Goal: Transaction & Acquisition: Subscribe to service/newsletter

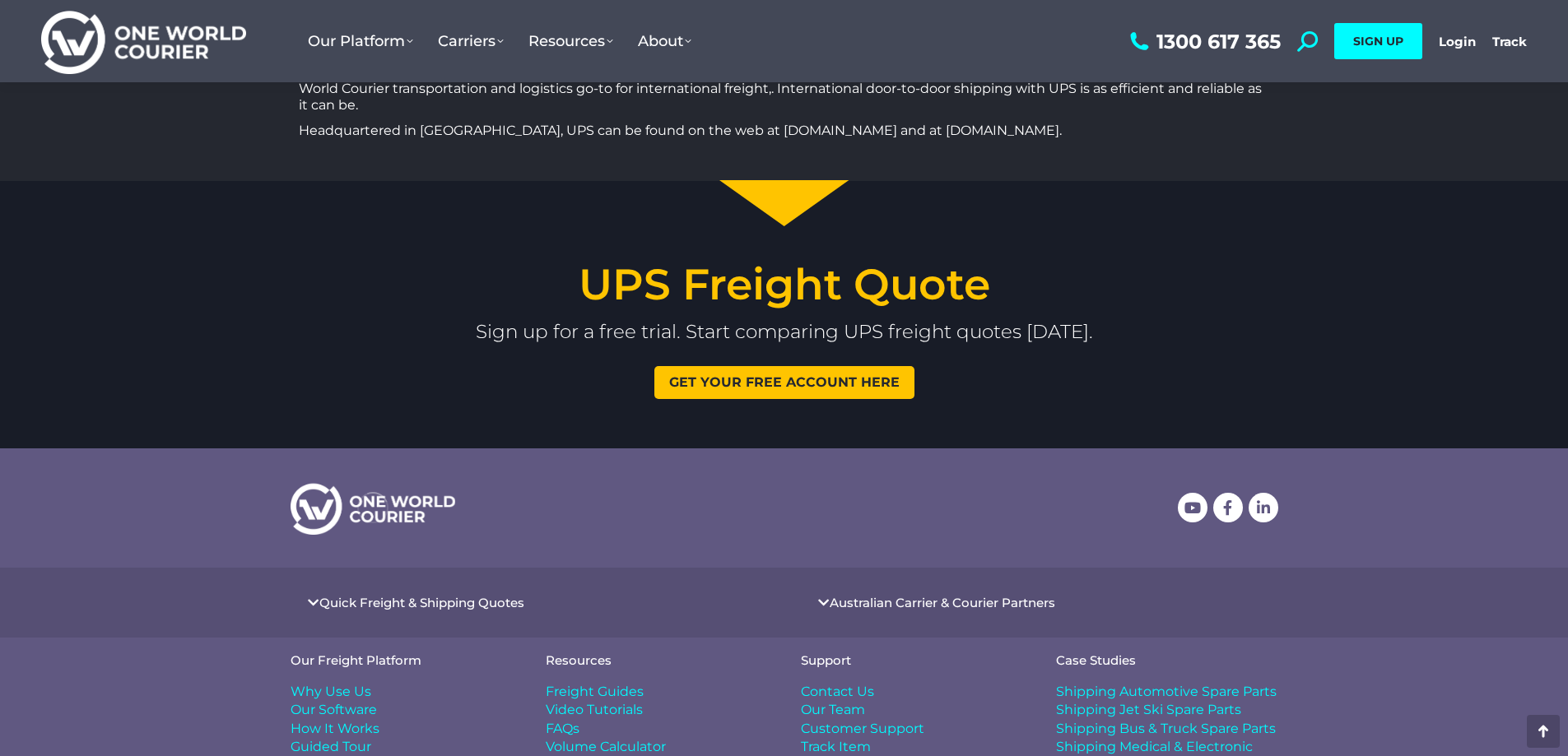
scroll to position [3429, 0]
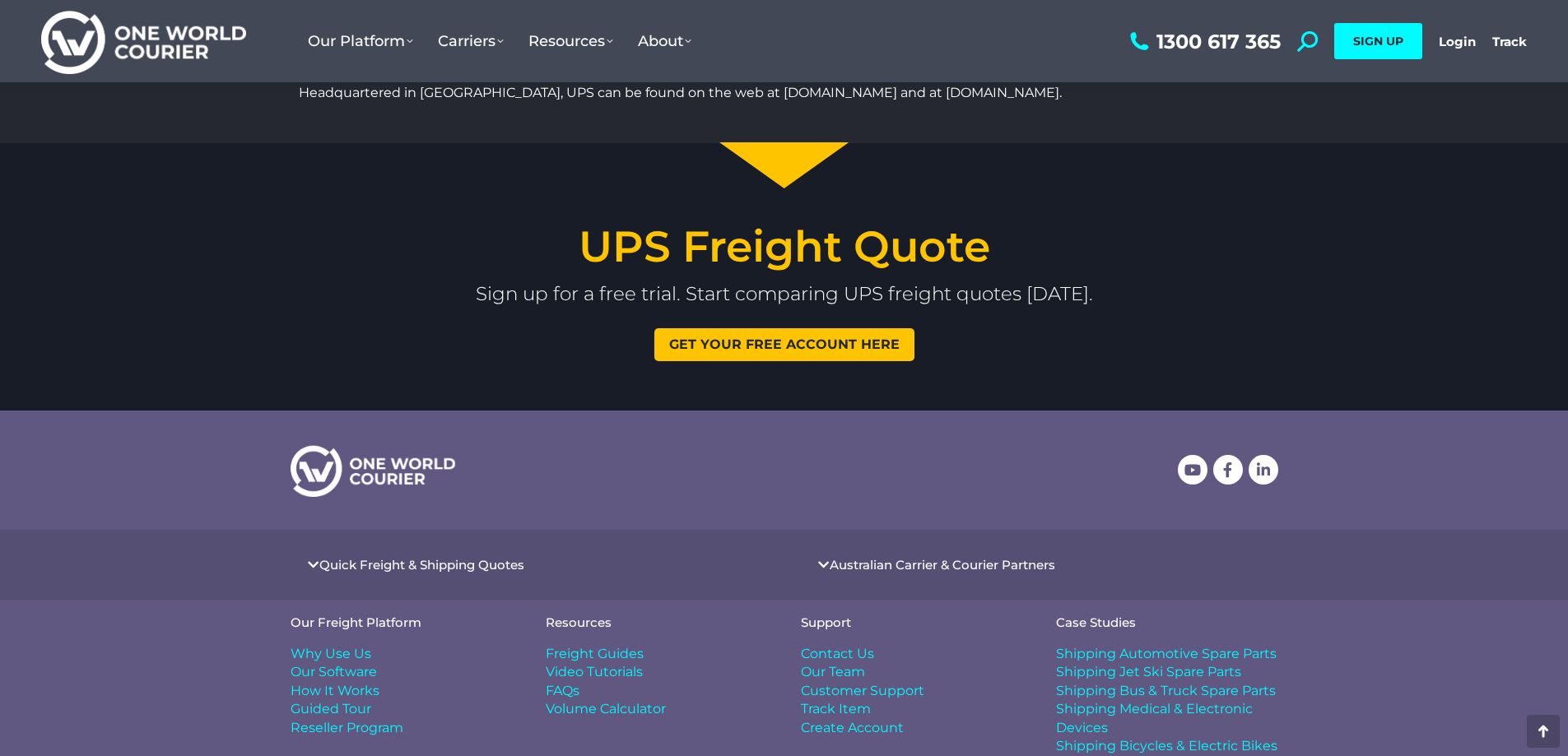
click at [430, 559] on link "Quick Freight & Shipping Quotes" at bounding box center [421, 564] width 205 height 12
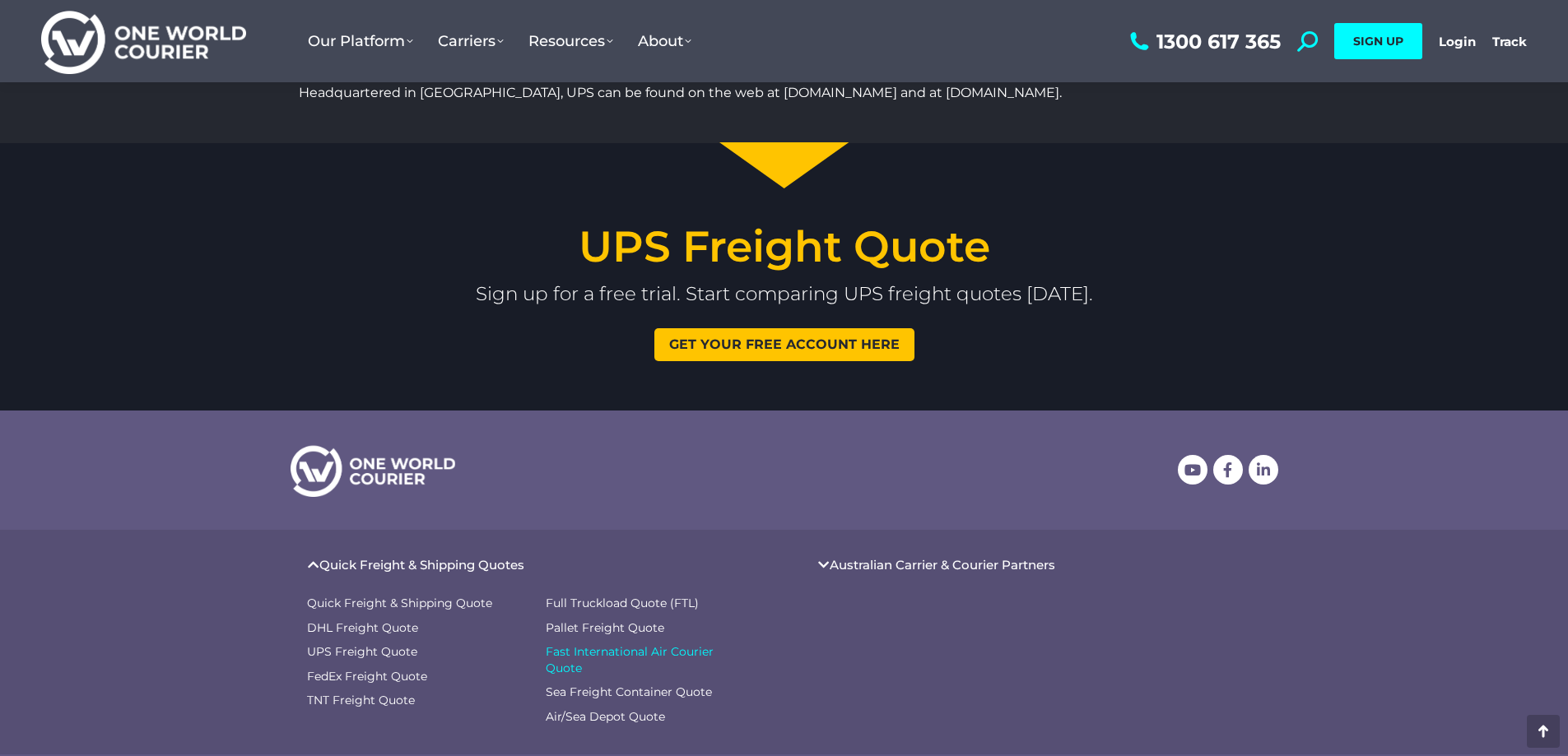
click at [580, 645] on span "Fast International Air Courier Quote" at bounding box center [649, 661] width 206 height 32
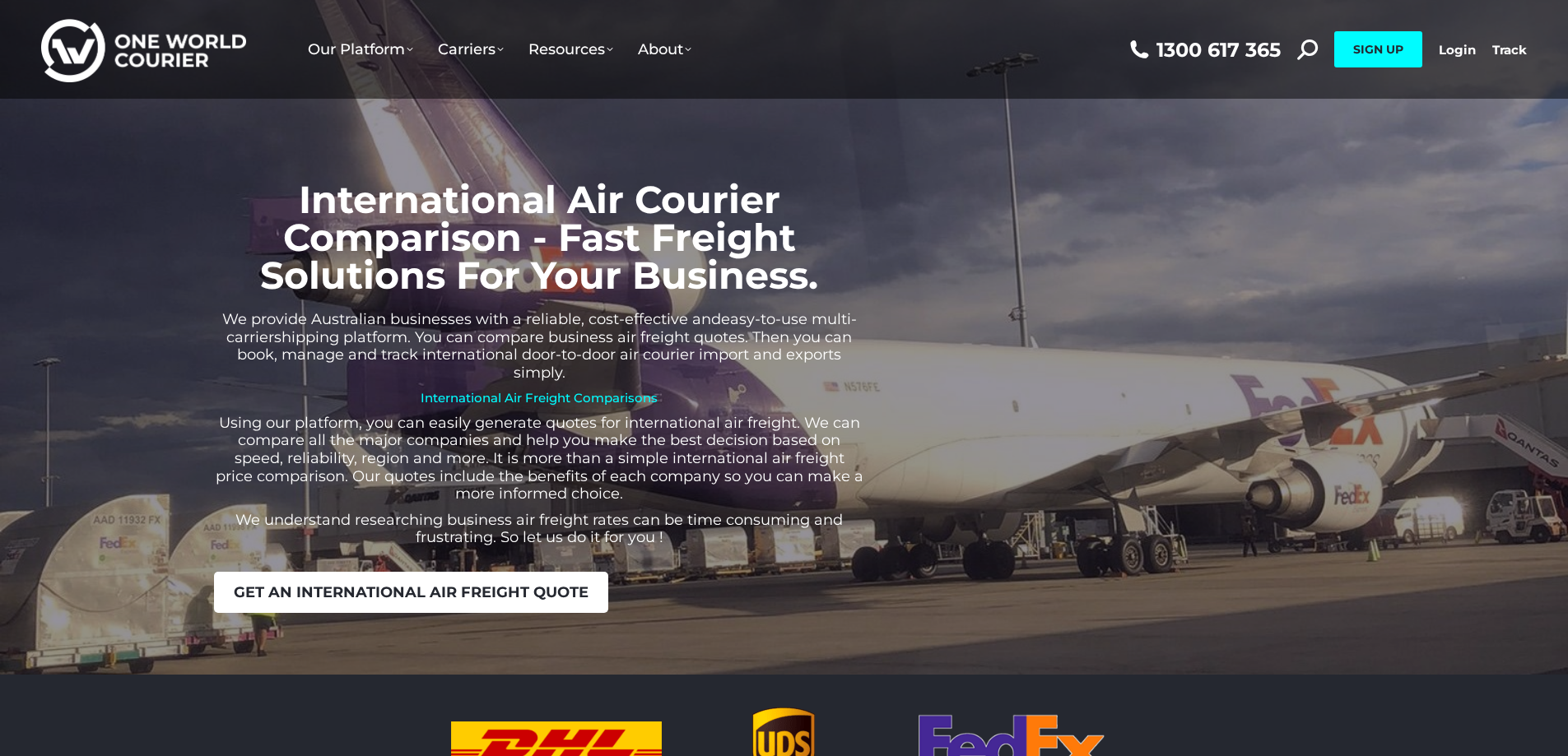
click at [406, 587] on span "Get an international air freight quote" at bounding box center [412, 593] width 355 height 15
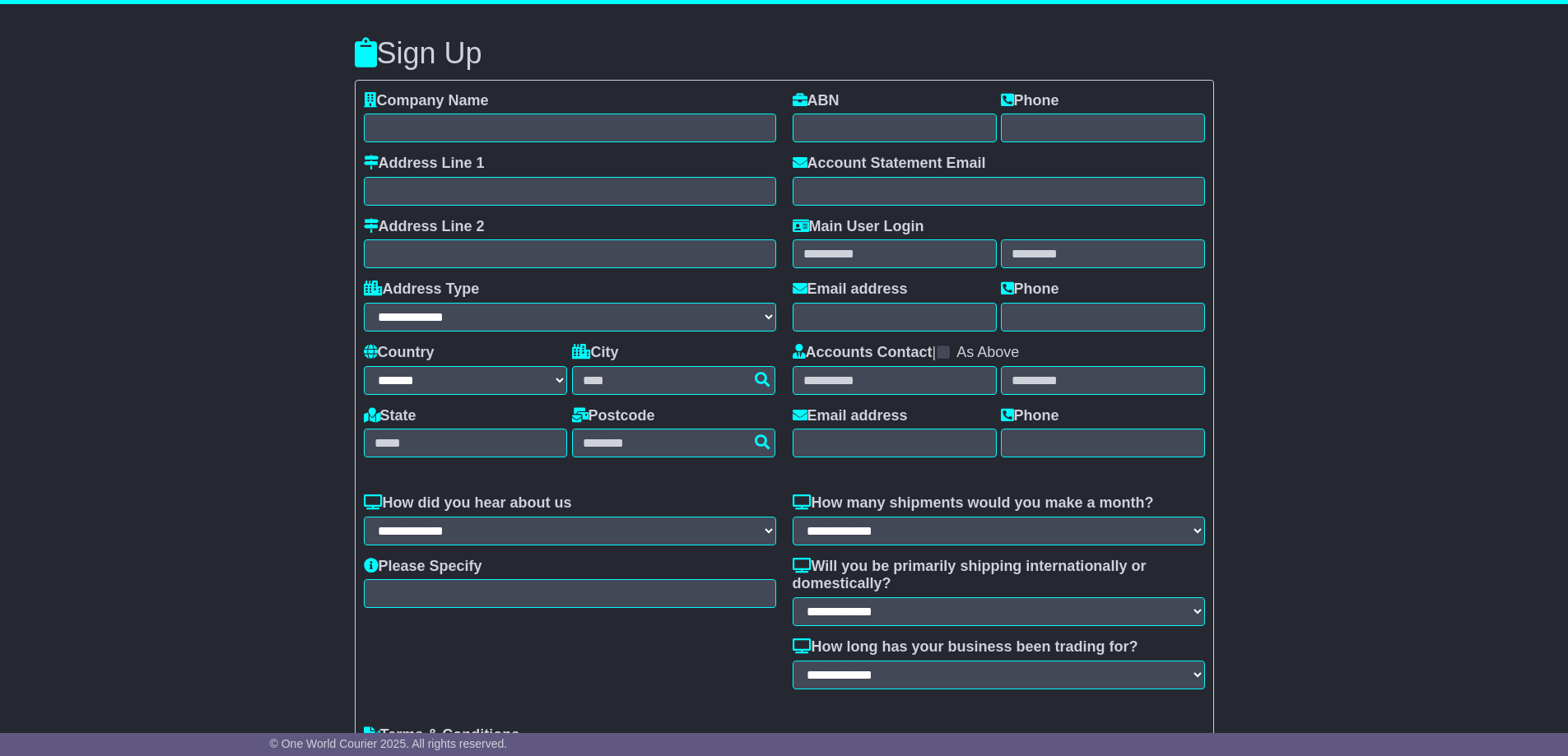
select select "**"
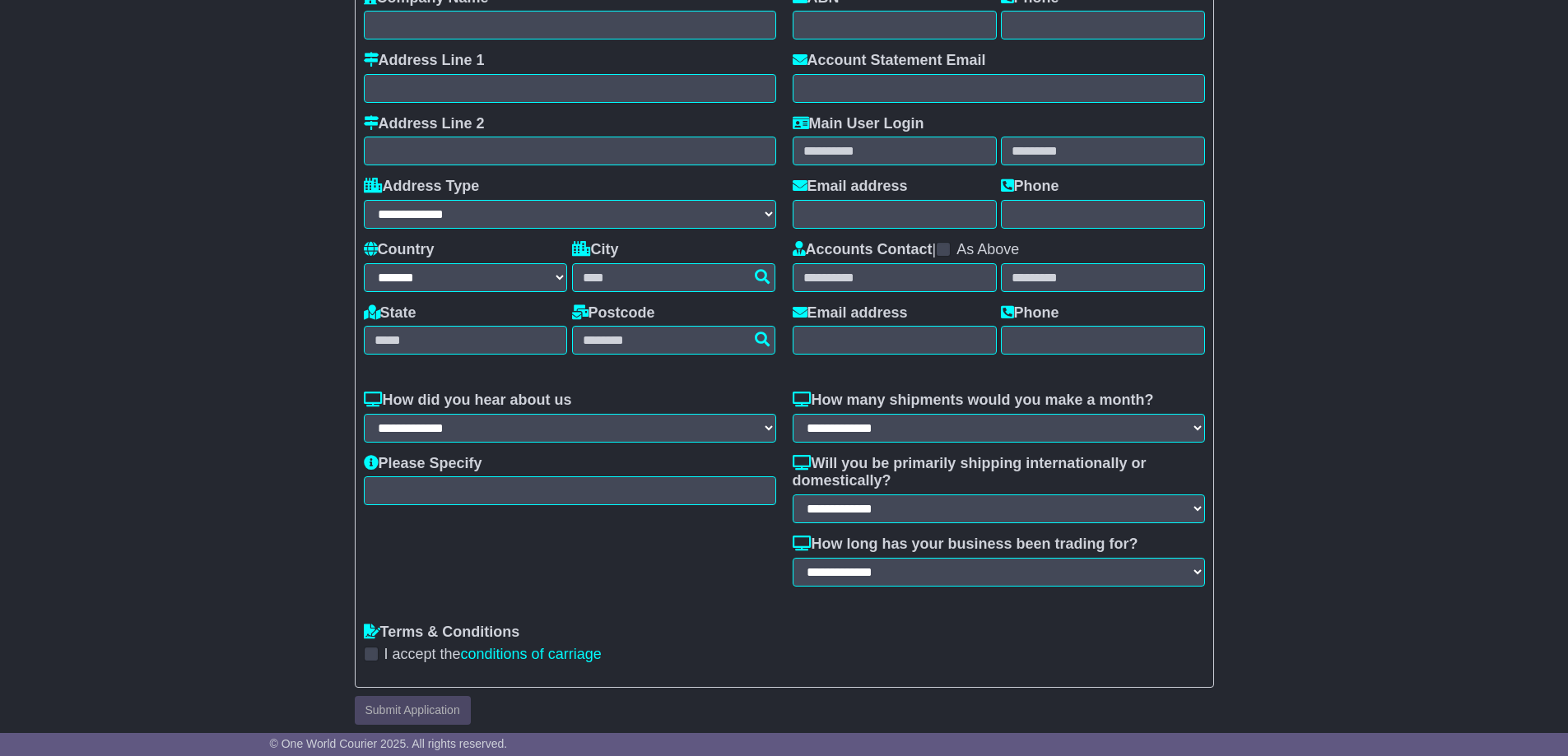
scroll to position [112, 0]
